Goal: Navigation & Orientation: Find specific page/section

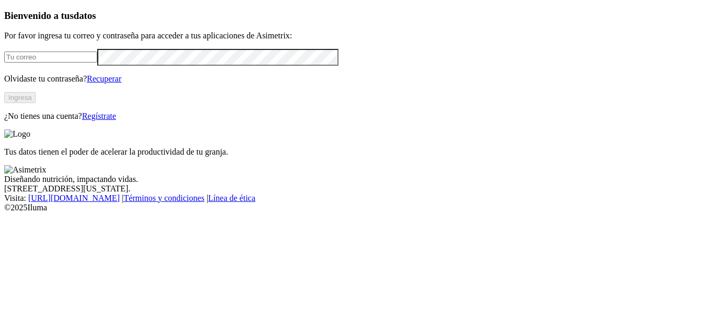
type input "[EMAIL_ADDRESS][DOMAIN_NAME]"
click at [36, 103] on button "Ingresa" at bounding box center [20, 97] width 32 height 11
